Goal: Information Seeking & Learning: Learn about a topic

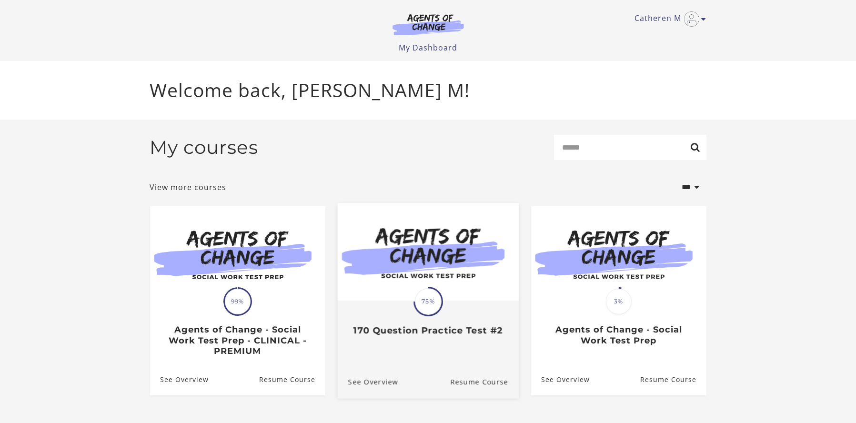
click at [445, 308] on div "Translation missing: en.liquid.partials.dashboard_course_card.progress_descript…" at bounding box center [427, 319] width 181 height 35
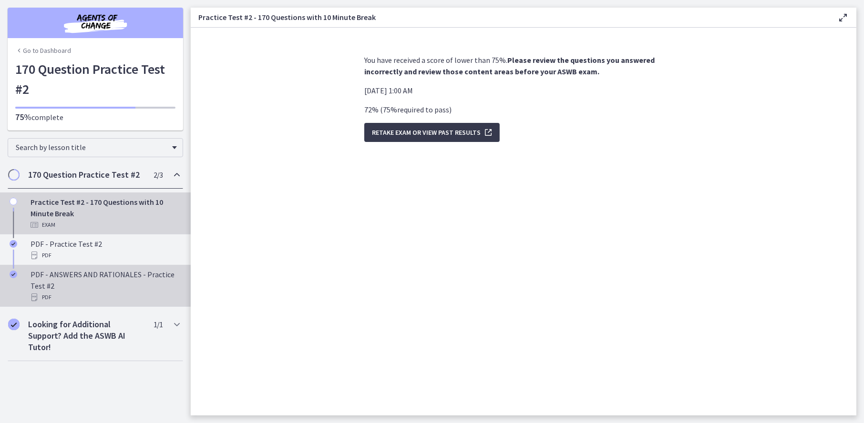
click at [62, 280] on div "PDF - ANSWERS AND RATIONALES - Practice Test #2 PDF" at bounding box center [105, 286] width 149 height 34
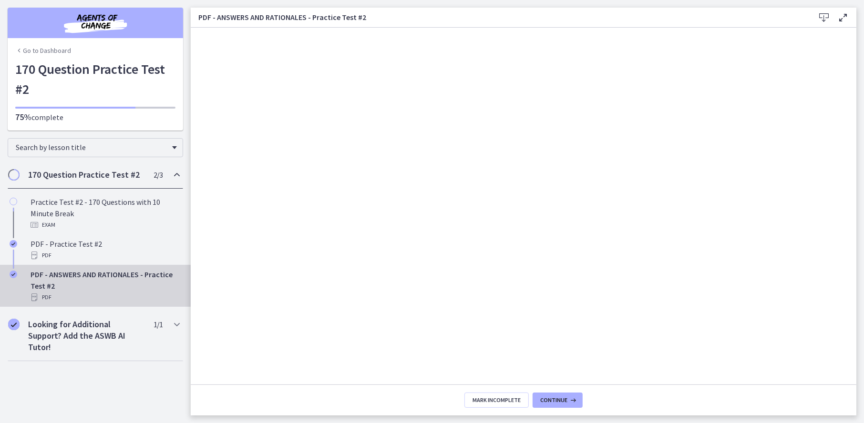
click at [824, 17] on icon at bounding box center [823, 17] width 11 height 11
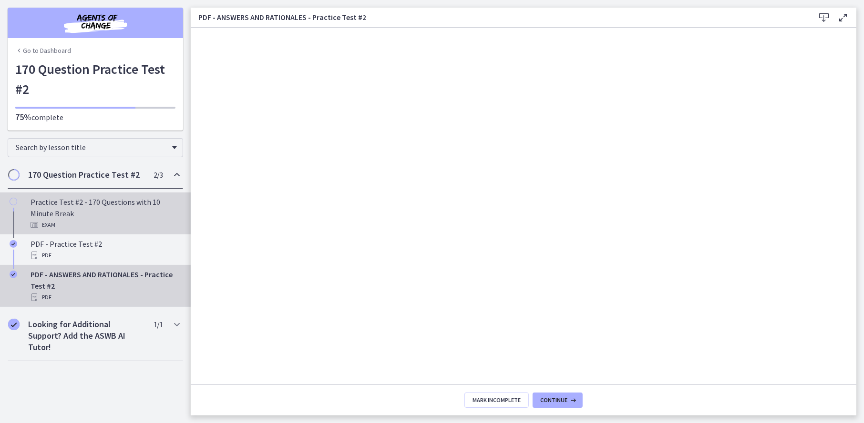
click at [105, 226] on div "Exam" at bounding box center [105, 224] width 149 height 11
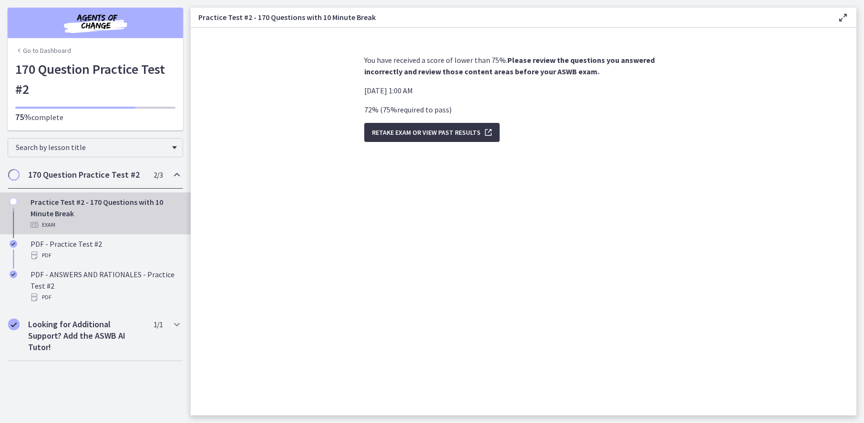
click at [444, 137] on span "Retake Exam OR View Past Results" at bounding box center [426, 132] width 109 height 11
